Goal: Transaction & Acquisition: Purchase product/service

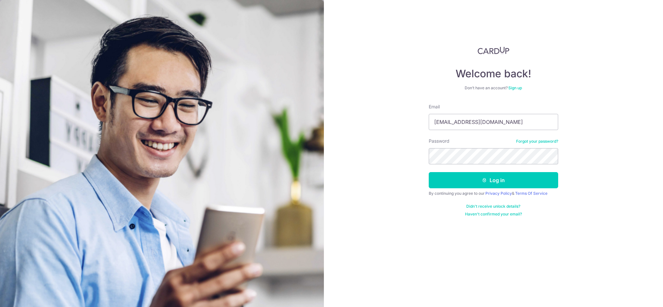
click at [429, 172] on button "Log in" at bounding box center [493, 180] width 129 height 16
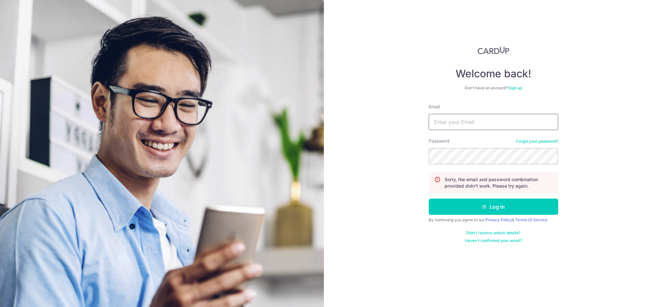
click at [486, 120] on input "Email" at bounding box center [493, 122] width 129 height 16
type input "ferrehosir2003@yahoo.com.sg"
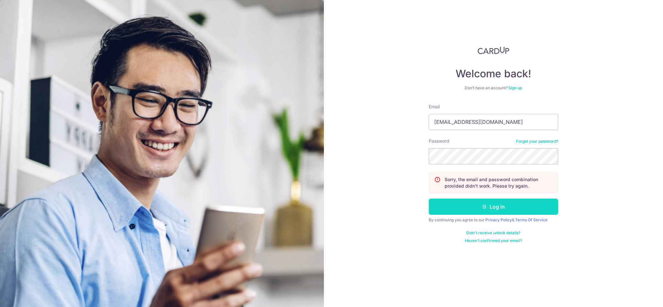
click at [492, 201] on button "Log in" at bounding box center [493, 207] width 129 height 16
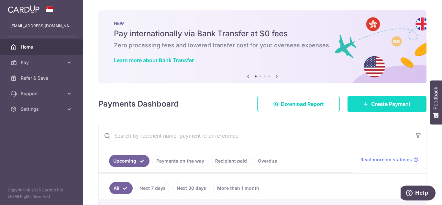
click at [369, 109] on link "Create Payment" at bounding box center [386, 104] width 79 height 16
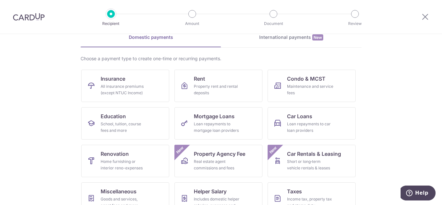
scroll to position [65, 0]
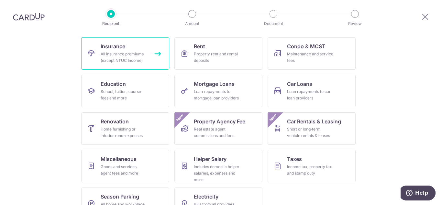
click at [121, 50] on link "Insurance All insurance premiums (except NTUC Income)" at bounding box center [125, 53] width 88 height 32
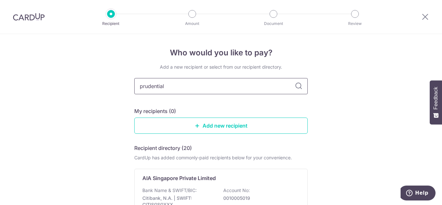
type input "prudential"
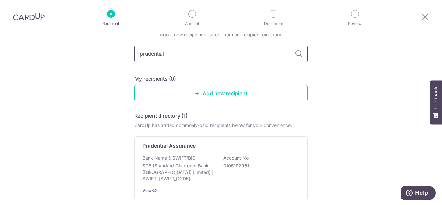
scroll to position [65, 0]
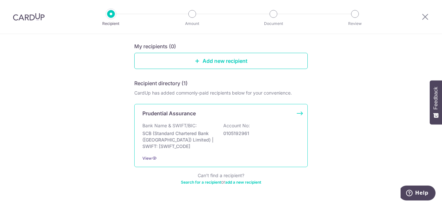
click at [203, 125] on div "Bank Name & SWIFT/BIC: SCB (Standard Chartered Bank (Singapore) Limited) | SWIF…" at bounding box center [220, 135] width 157 height 27
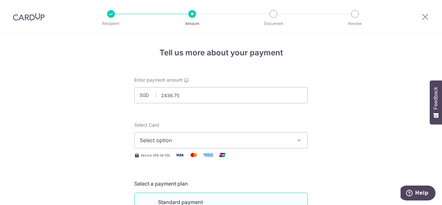
type input "2,436.75"
click at [206, 140] on span "Select option" at bounding box center [215, 140] width 151 height 8
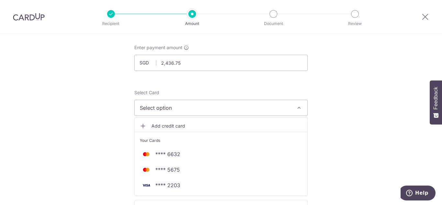
scroll to position [65, 0]
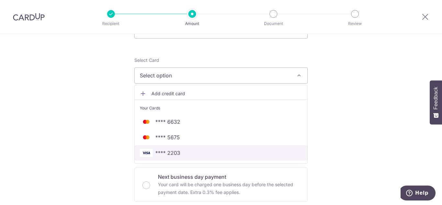
click at [179, 151] on span "**** 2203" at bounding box center [221, 153] width 162 height 8
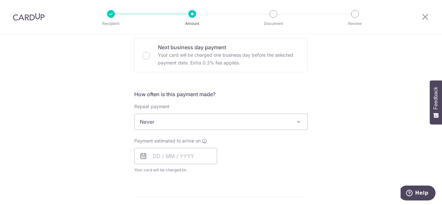
scroll to position [226, 0]
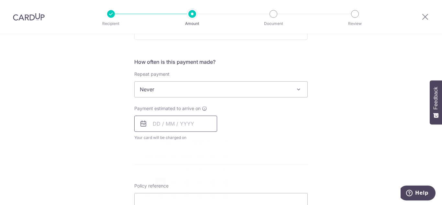
click at [181, 124] on input "text" at bounding box center [175, 123] width 83 height 16
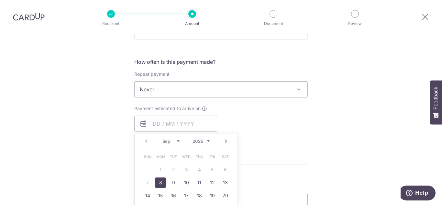
click at [177, 141] on select "Sep Oct Nov Dec" at bounding box center [170, 140] width 17 height 5
click at [146, 181] on link "2" at bounding box center [147, 182] width 10 height 10
type input "02/11/2025"
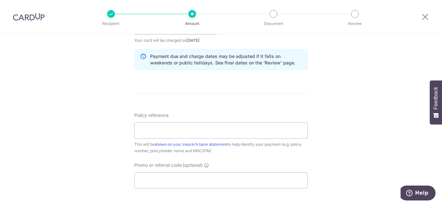
scroll to position [356, 0]
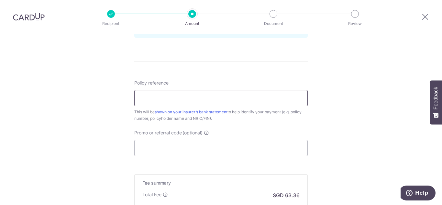
click at [195, 99] on input "Policy reference" at bounding box center [220, 98] width 173 height 16
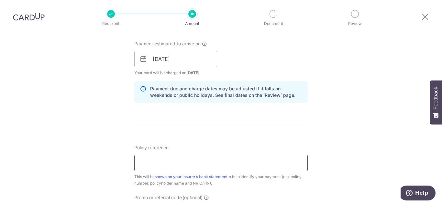
scroll to position [324, 0]
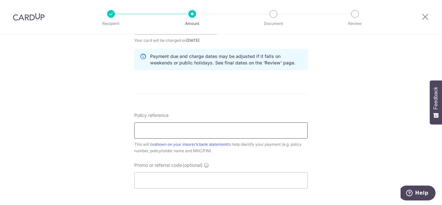
click at [144, 131] on input "Policy reference" at bounding box center [220, 130] width 173 height 16
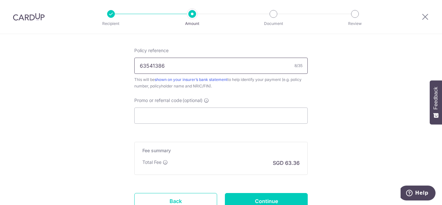
scroll to position [421, 0]
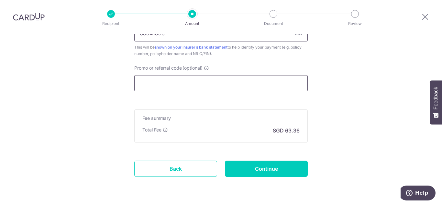
type input "63541386"
click at [198, 84] on input "Promo or referral code (optional)" at bounding box center [220, 83] width 173 height 16
paste input "OCBC195"
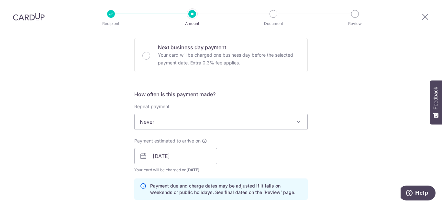
scroll to position [226, 0]
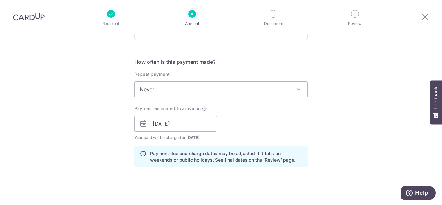
type input "OCBC195"
click at [295, 90] on span at bounding box center [299, 89] width 8 height 8
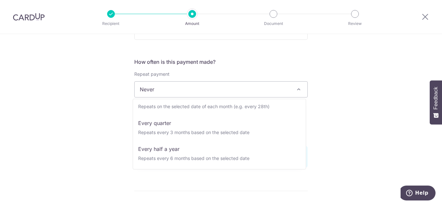
scroll to position [91, 0]
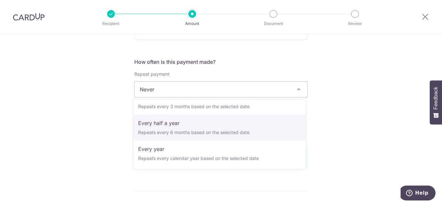
click at [335, 119] on div "Tell us more about your payment Enter payment amount SGD 2,436.75 2436.75 Selec…" at bounding box center [221, 128] width 442 height 641
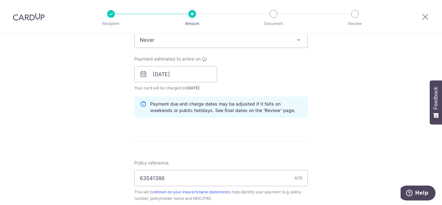
scroll to position [244, 0]
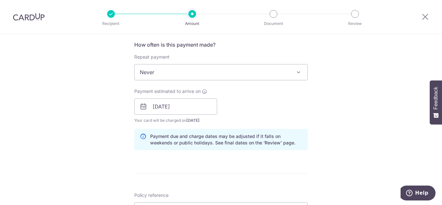
click at [295, 70] on span at bounding box center [299, 72] width 8 height 8
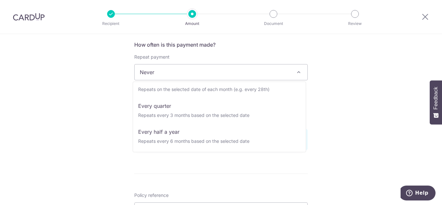
scroll to position [91, 0]
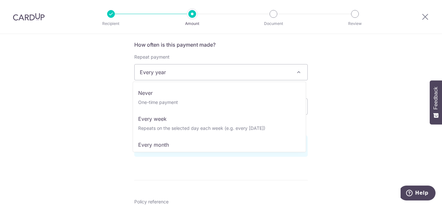
click at [295, 74] on span at bounding box center [299, 72] width 8 height 8
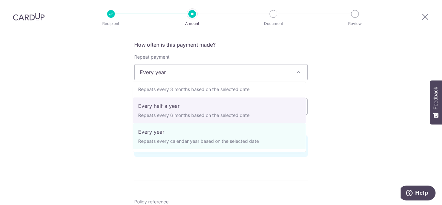
scroll to position [0, 0]
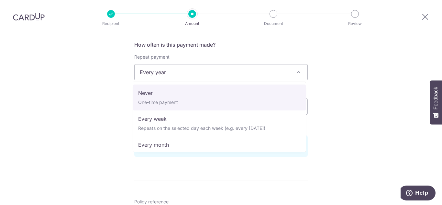
select select "1"
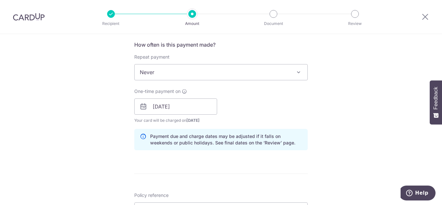
click at [366, 70] on div "Tell us more about your payment Enter payment amount SGD 2,436.75 2436.75 Selec…" at bounding box center [221, 110] width 442 height 641
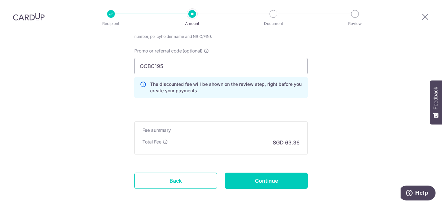
scroll to position [470, 0]
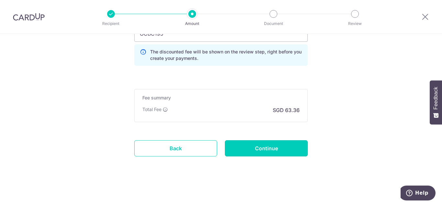
click at [285, 147] on input "Continue" at bounding box center [266, 148] width 83 height 16
type input "Create Schedule"
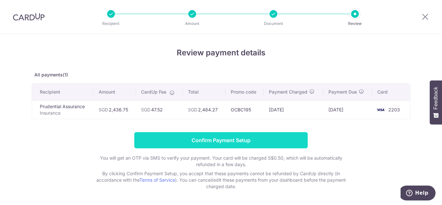
click at [249, 140] on input "Confirm Payment Setup" at bounding box center [220, 140] width 173 height 16
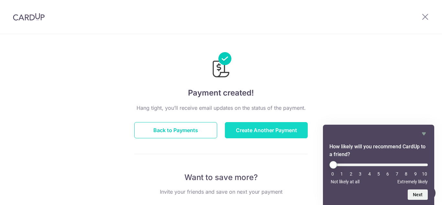
click at [254, 130] on button "Create Another Payment" at bounding box center [266, 130] width 83 height 16
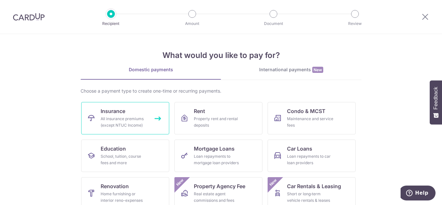
click at [129, 121] on div "All insurance premiums (except NTUC Income)" at bounding box center [124, 121] width 47 height 13
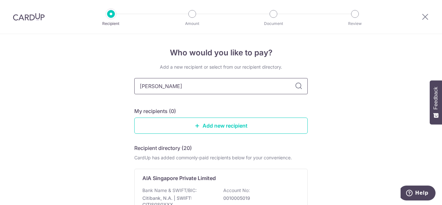
type input "prudential"
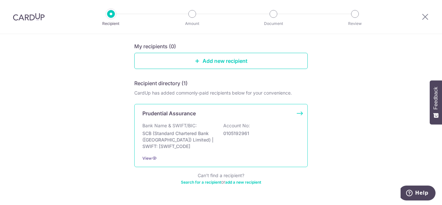
scroll to position [83, 0]
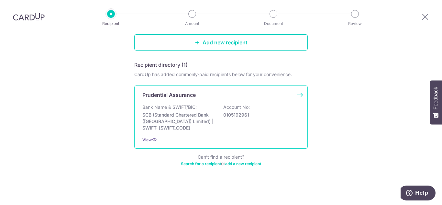
click at [196, 114] on p "SCB (Standard Chartered Bank (Singapore) Limited) | SWIFT: SCBLSG22XXX" at bounding box center [178, 121] width 72 height 19
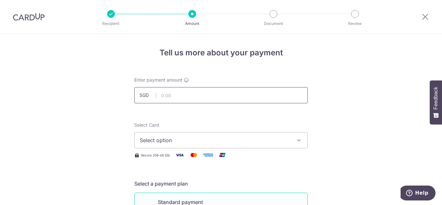
click at [184, 95] on input "text" at bounding box center [220, 95] width 173 height 16
type input "355.50"
click at [234, 142] on span "Select option" at bounding box center [215, 140] width 151 height 8
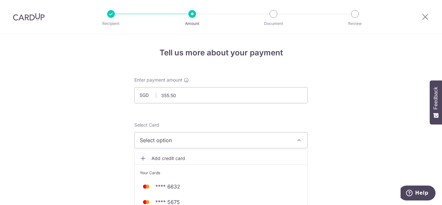
scroll to position [65, 0]
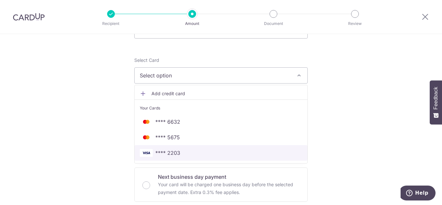
click at [174, 155] on span "**** 2203" at bounding box center [167, 153] width 25 height 8
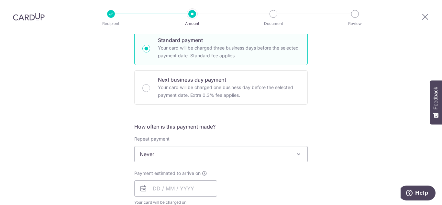
scroll to position [194, 0]
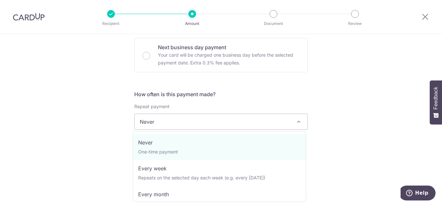
click at [208, 123] on span "Never" at bounding box center [221, 122] width 173 height 16
click at [360, 99] on div "Tell us more about your payment Enter payment amount SGD 355.50 355.50 Select C…" at bounding box center [221, 132] width 442 height 585
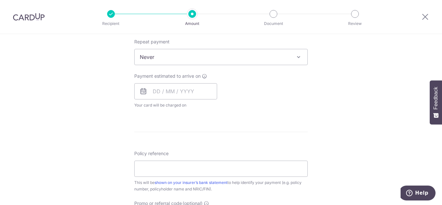
scroll to position [291, 0]
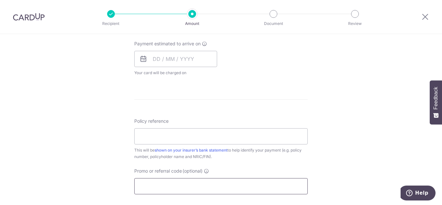
click at [191, 183] on input "Promo or referral code (optional)" at bounding box center [220, 186] width 173 height 16
paste input "OCBC195"
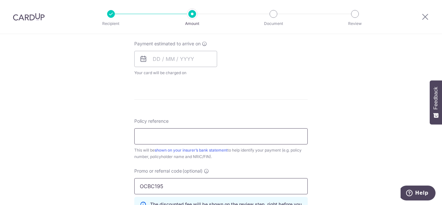
type input "OCBC195"
click at [183, 137] on input "Policy reference" at bounding box center [220, 136] width 173 height 16
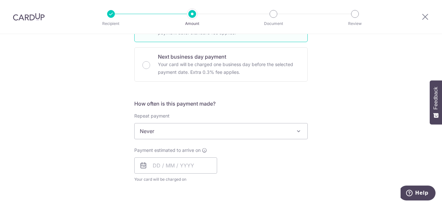
scroll to position [217, 0]
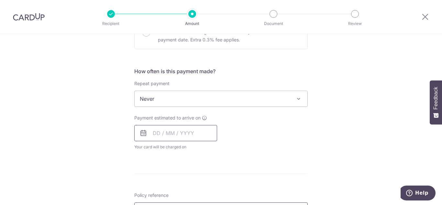
type input "49771199"
click at [175, 134] on input "text" at bounding box center [175, 133] width 83 height 16
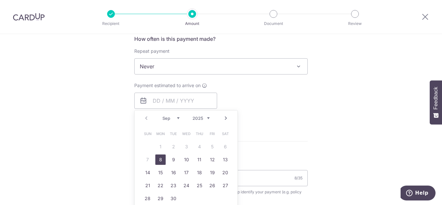
click at [157, 157] on link "8" at bounding box center [160, 159] width 10 height 10
type input "08/09/2025"
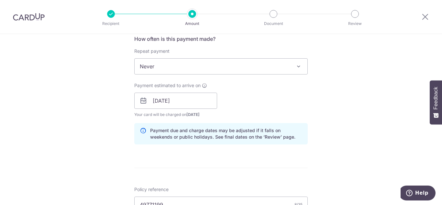
click at [348, 94] on div "Tell us more about your payment Enter payment amount SGD 355.50 355.50 Select C…" at bounding box center [221, 105] width 442 height 641
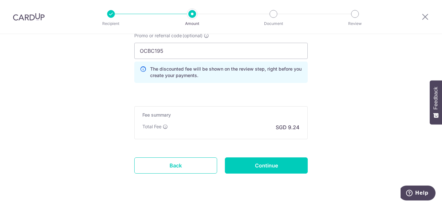
scroll to position [470, 0]
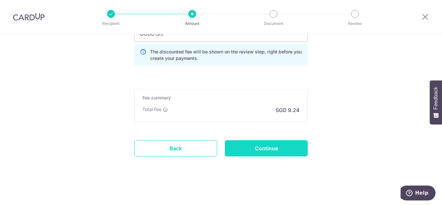
click at [285, 147] on input "Continue" at bounding box center [266, 148] width 83 height 16
type input "Create Schedule"
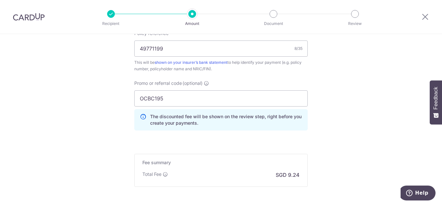
scroll to position [470, 0]
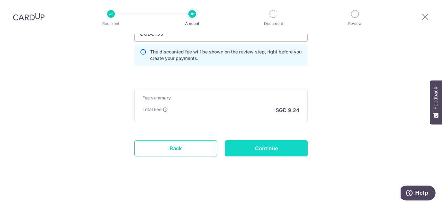
click at [269, 149] on input "Continue" at bounding box center [266, 148] width 83 height 16
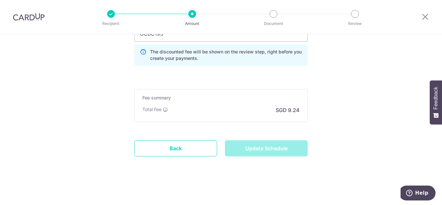
type input "Update Schedule"
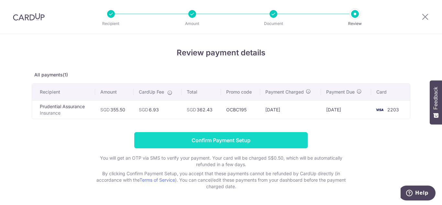
click at [250, 138] on input "Confirm Payment Setup" at bounding box center [220, 140] width 173 height 16
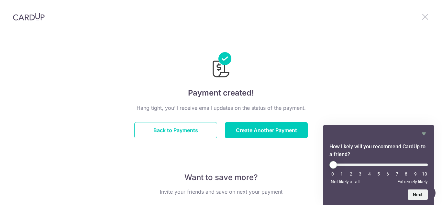
click at [425, 17] on icon at bounding box center [425, 17] width 8 height 8
